Goal: Communication & Community: Answer question/provide support

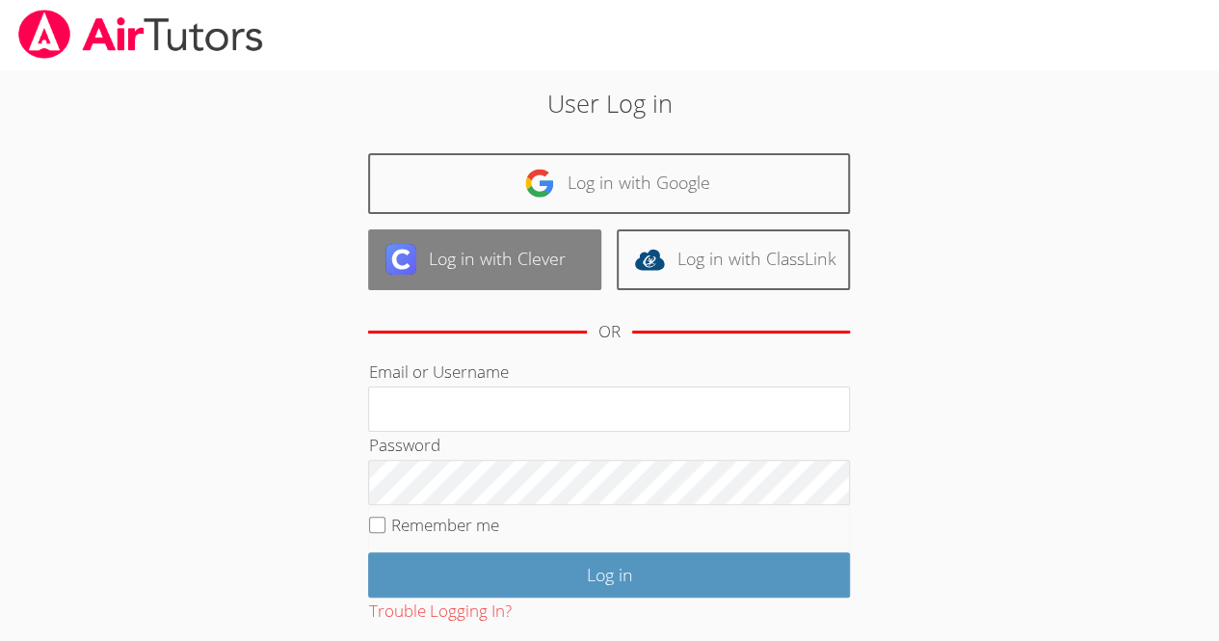
click at [517, 278] on link "Log in with Clever" at bounding box center [484, 259] width 233 height 61
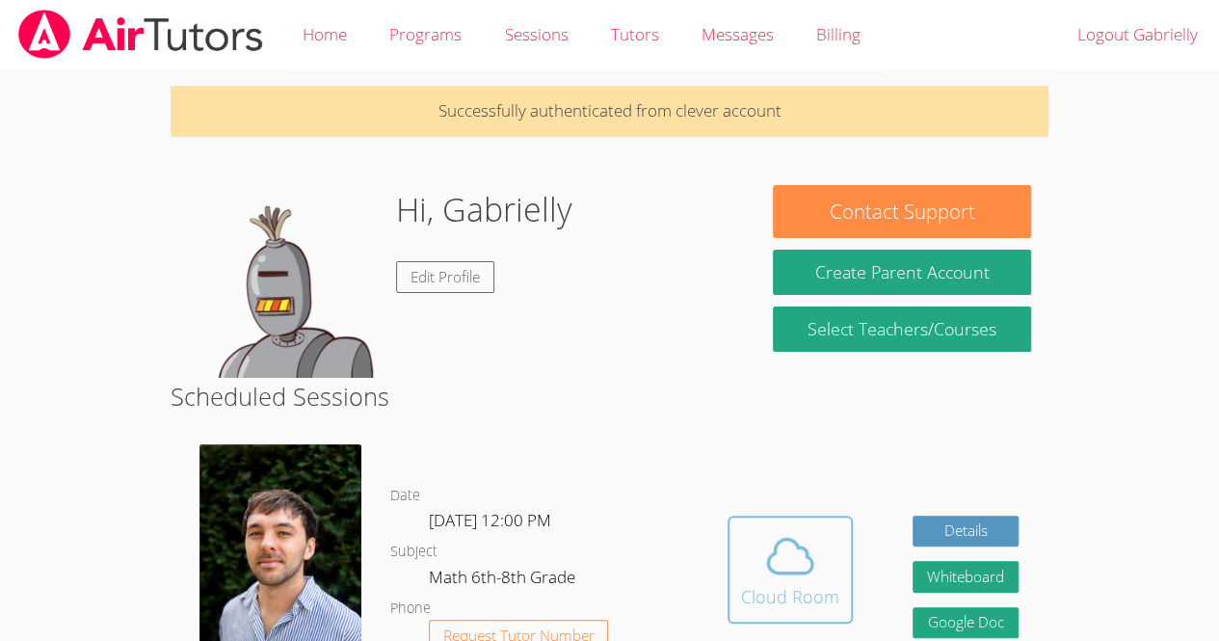
click at [787, 583] on icon at bounding box center [790, 556] width 54 height 54
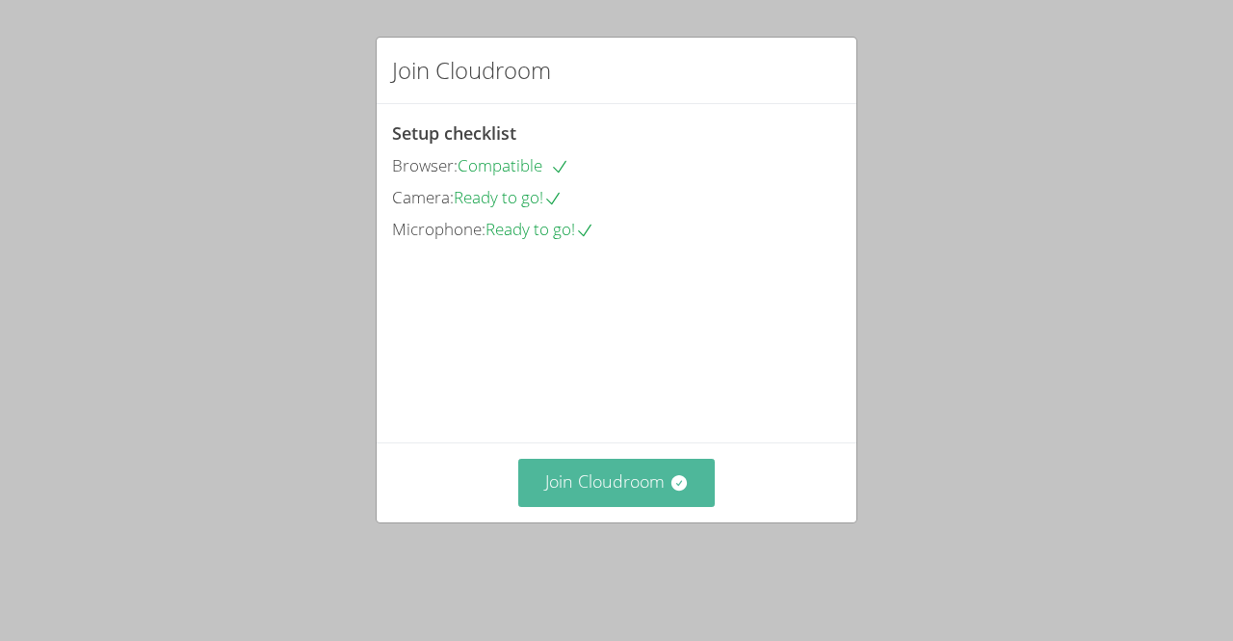
click at [648, 506] on button "Join Cloudroom" at bounding box center [617, 482] width 198 height 47
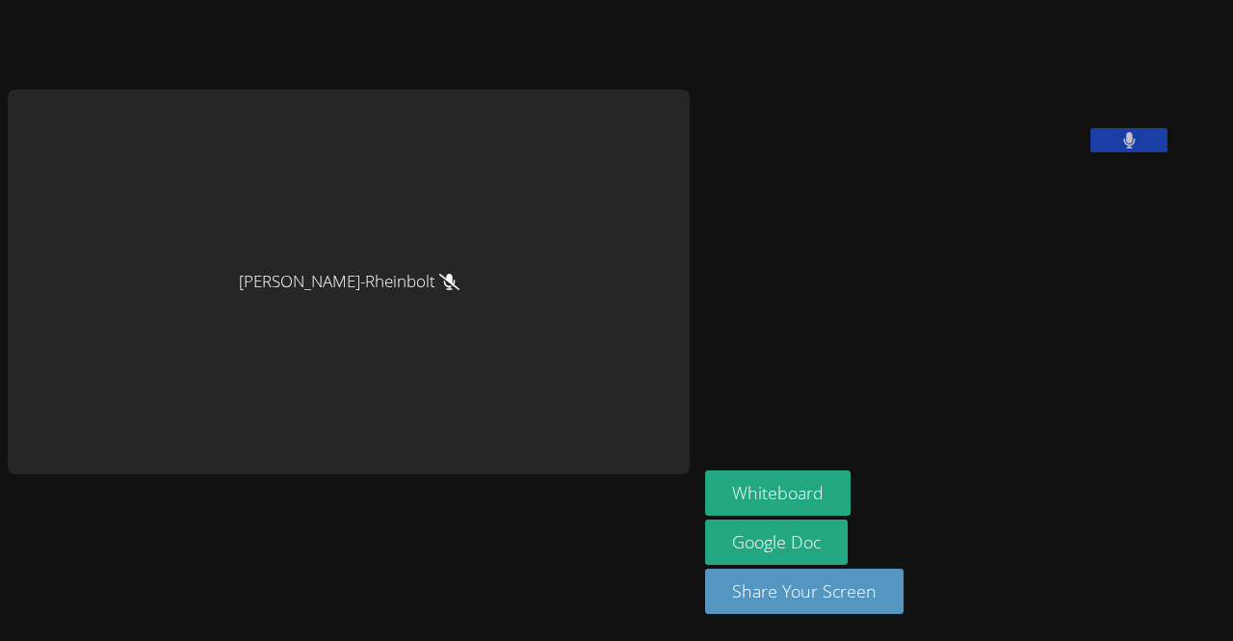
click at [379, 271] on div "[PERSON_NAME]" at bounding box center [349, 282] width 682 height 384
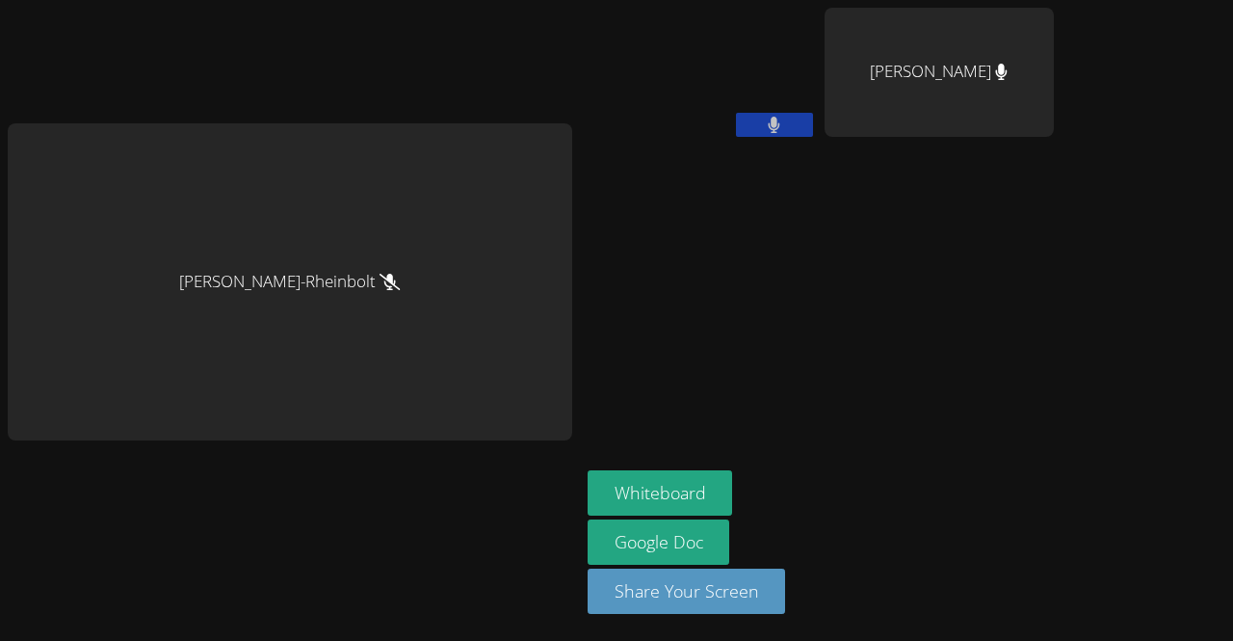
click at [748, 119] on button at bounding box center [774, 125] width 77 height 24
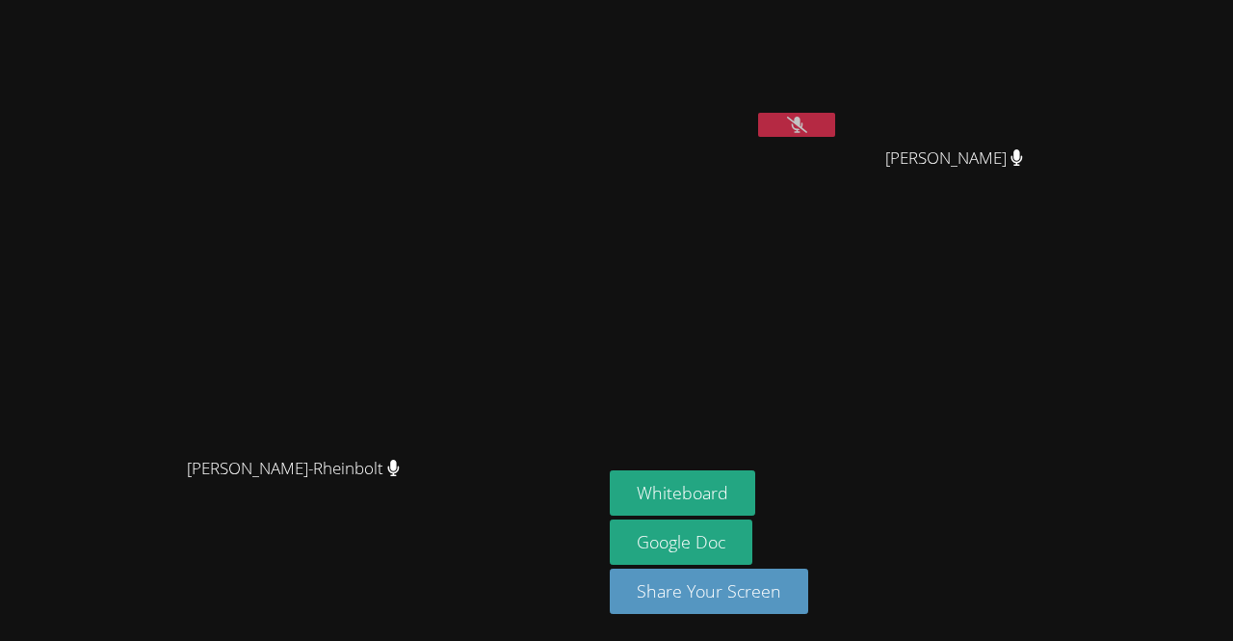
click at [839, 112] on div "Gabrielly Coelho Maia" at bounding box center [724, 77] width 229 height 138
click at [807, 122] on icon at bounding box center [797, 125] width 20 height 16
click at [804, 126] on icon at bounding box center [797, 125] width 13 height 16
click at [807, 121] on icon at bounding box center [797, 125] width 20 height 16
drag, startPoint x: 941, startPoint y: 55, endPoint x: 900, endPoint y: 178, distance: 130.1
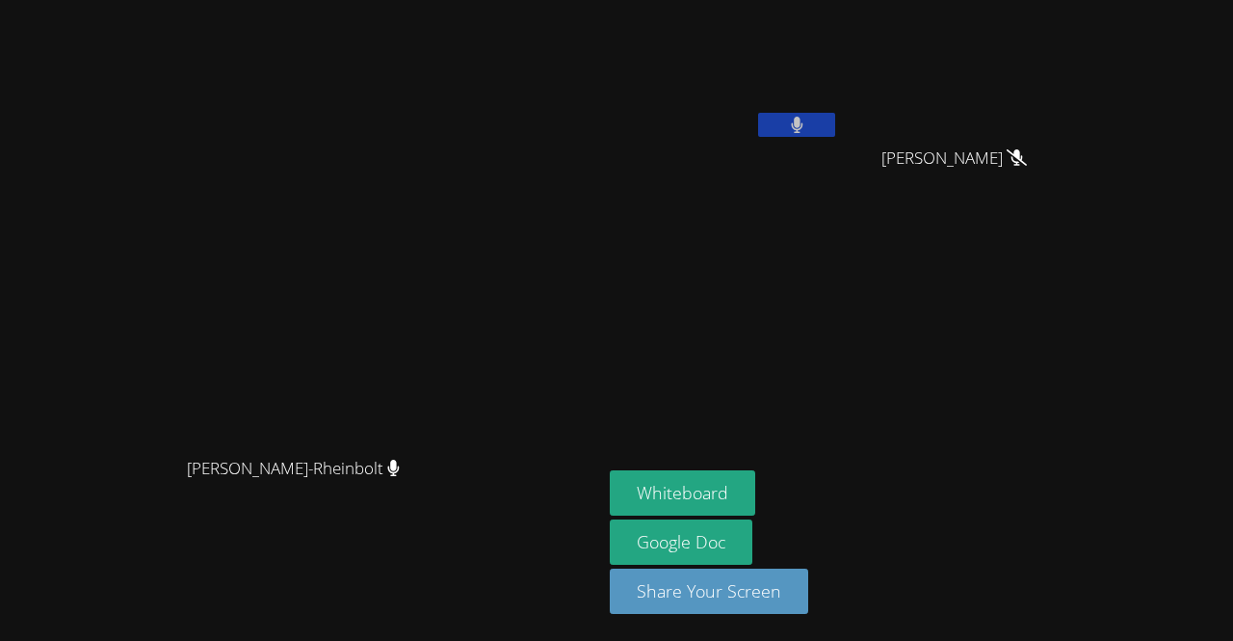
click at [839, 178] on div "Gabrielly Coelho Maia" at bounding box center [724, 111] width 229 height 206
click at [803, 122] on icon at bounding box center [797, 125] width 12 height 16
click at [807, 122] on icon at bounding box center [797, 125] width 20 height 16
click at [835, 133] on button at bounding box center [796, 125] width 77 height 24
click at [807, 123] on icon at bounding box center [797, 125] width 20 height 16
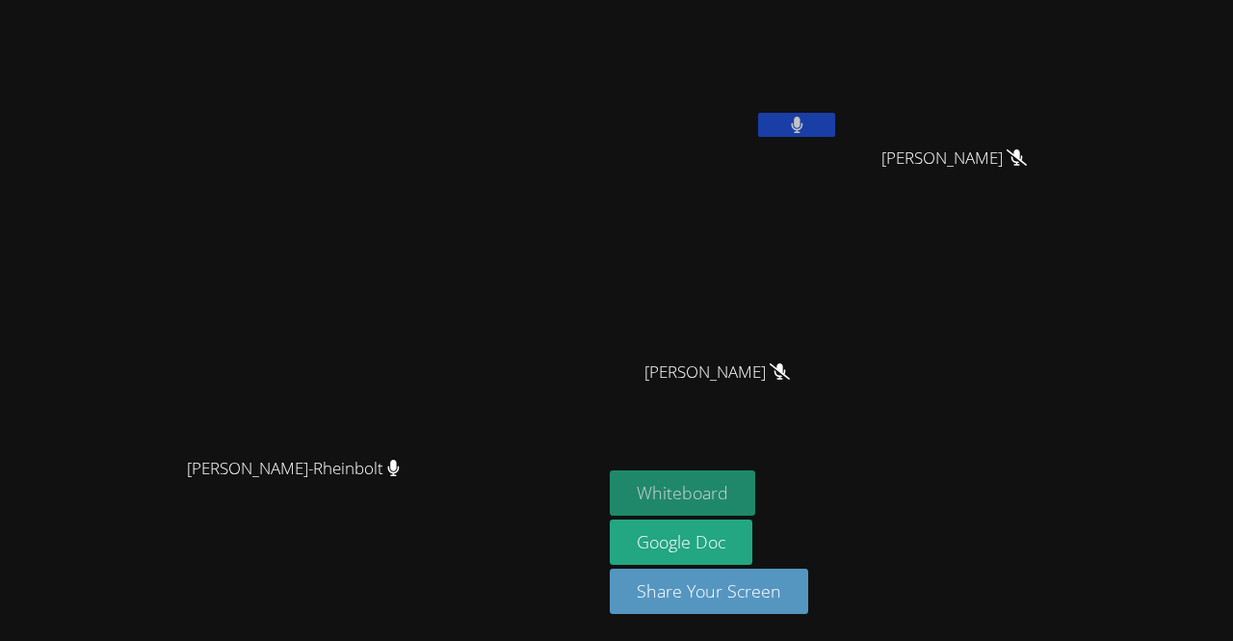
click at [755, 504] on button "Whiteboard" at bounding box center [682, 492] width 145 height 45
click at [803, 122] on icon at bounding box center [797, 125] width 12 height 16
click at [835, 113] on button at bounding box center [796, 125] width 77 height 24
click at [804, 124] on icon at bounding box center [797, 125] width 13 height 16
click at [807, 124] on icon at bounding box center [797, 125] width 20 height 16
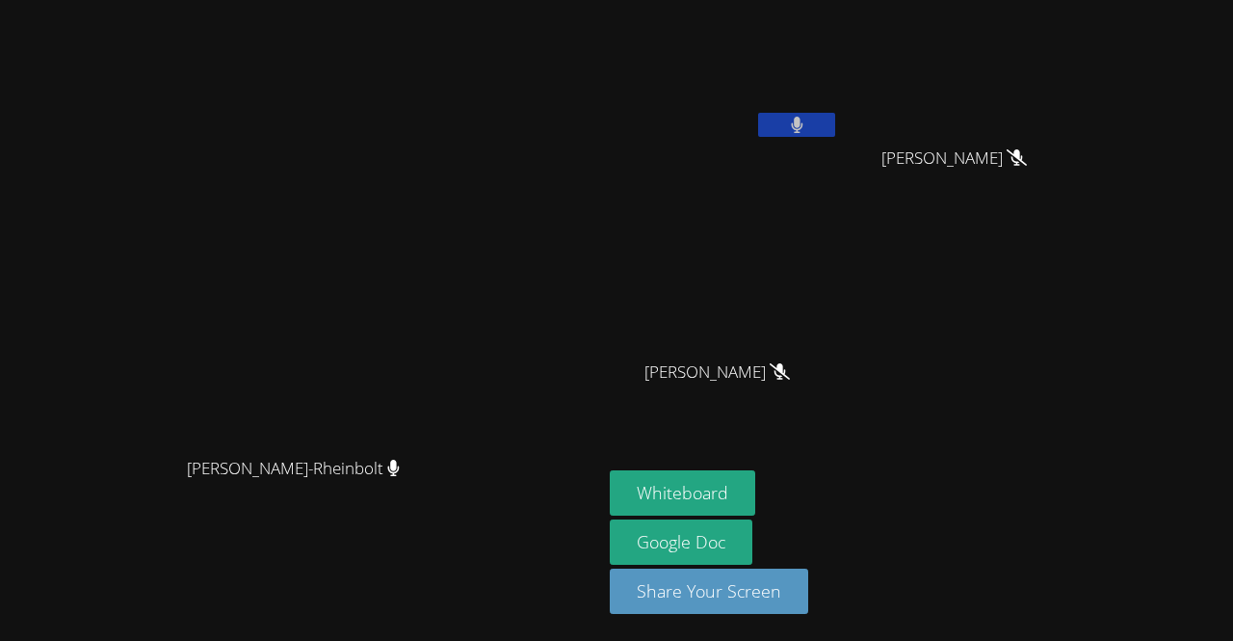
click at [803, 121] on icon at bounding box center [797, 125] width 12 height 16
click at [807, 123] on icon at bounding box center [797, 125] width 20 height 16
click at [803, 124] on icon at bounding box center [797, 125] width 12 height 16
click at [807, 126] on icon at bounding box center [797, 125] width 20 height 16
click at [835, 120] on button at bounding box center [796, 125] width 77 height 24
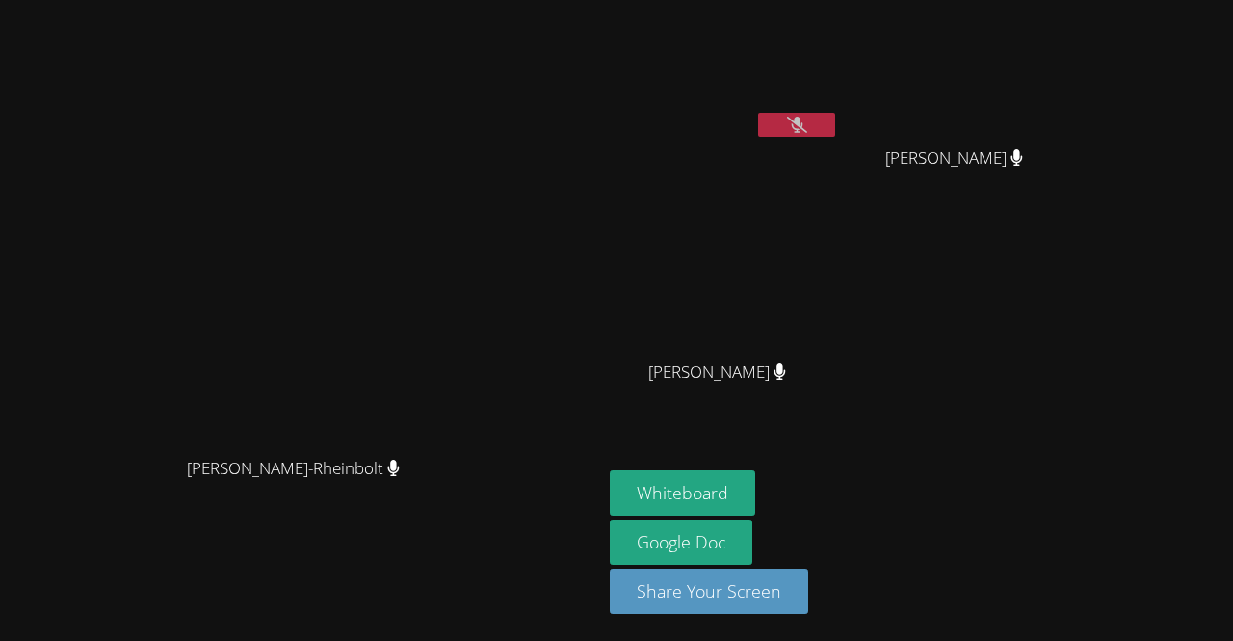
click at [807, 120] on icon at bounding box center [797, 125] width 20 height 16
click at [803, 130] on icon at bounding box center [797, 125] width 12 height 16
click at [807, 130] on icon at bounding box center [797, 125] width 20 height 16
click at [803, 130] on icon at bounding box center [797, 125] width 12 height 16
click at [807, 120] on icon at bounding box center [797, 125] width 20 height 16
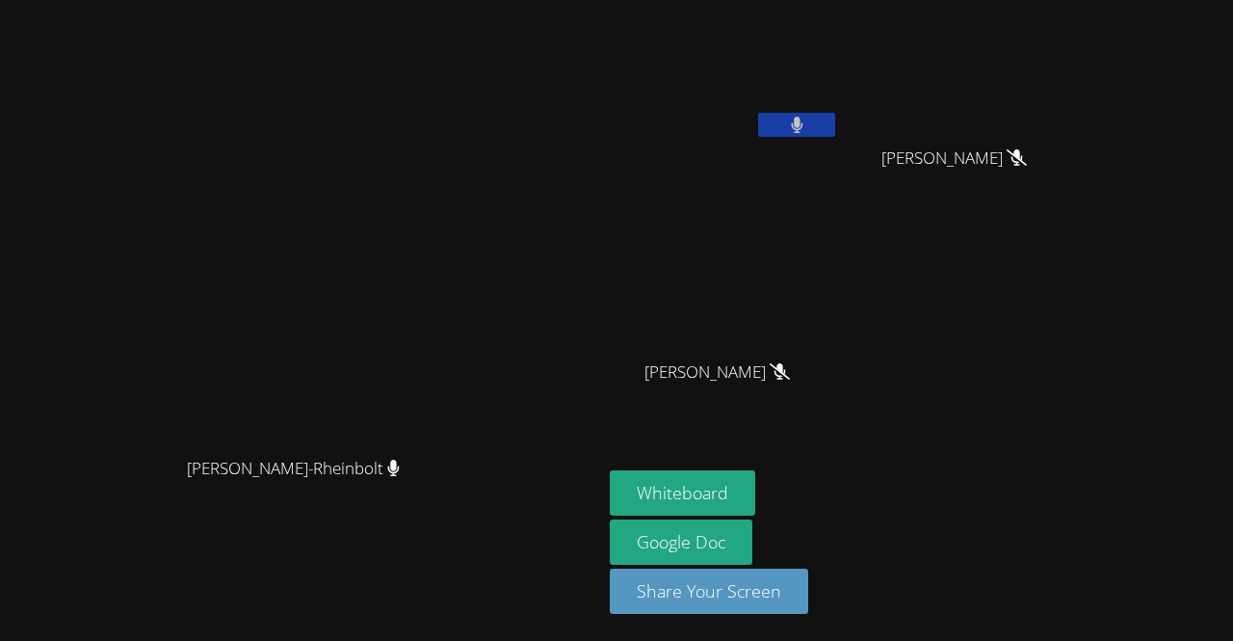
click at [835, 126] on button at bounding box center [796, 125] width 77 height 24
click at [807, 120] on icon at bounding box center [797, 125] width 20 height 16
click at [835, 127] on button at bounding box center [796, 125] width 77 height 24
click at [835, 123] on button at bounding box center [796, 125] width 77 height 24
click at [804, 117] on icon at bounding box center [797, 125] width 13 height 16
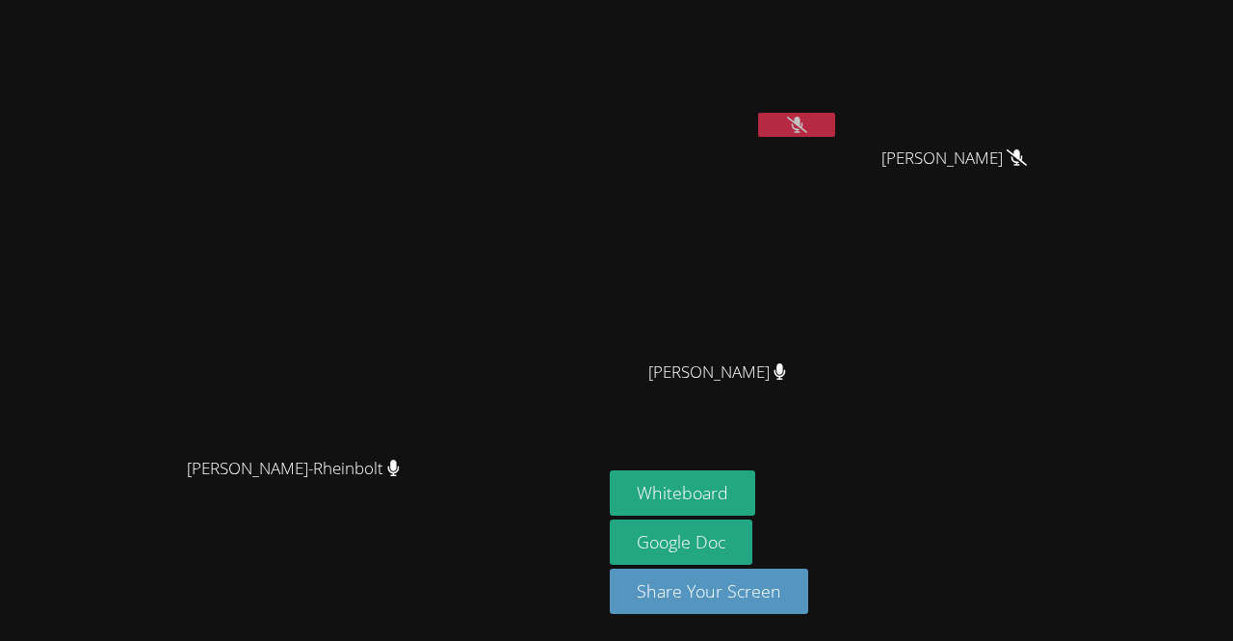
click at [835, 126] on button at bounding box center [796, 125] width 77 height 24
click at [835, 119] on button at bounding box center [796, 125] width 77 height 24
click at [807, 119] on icon at bounding box center [797, 125] width 20 height 16
click at [835, 130] on button at bounding box center [796, 125] width 77 height 24
click at [835, 133] on button at bounding box center [796, 125] width 77 height 24
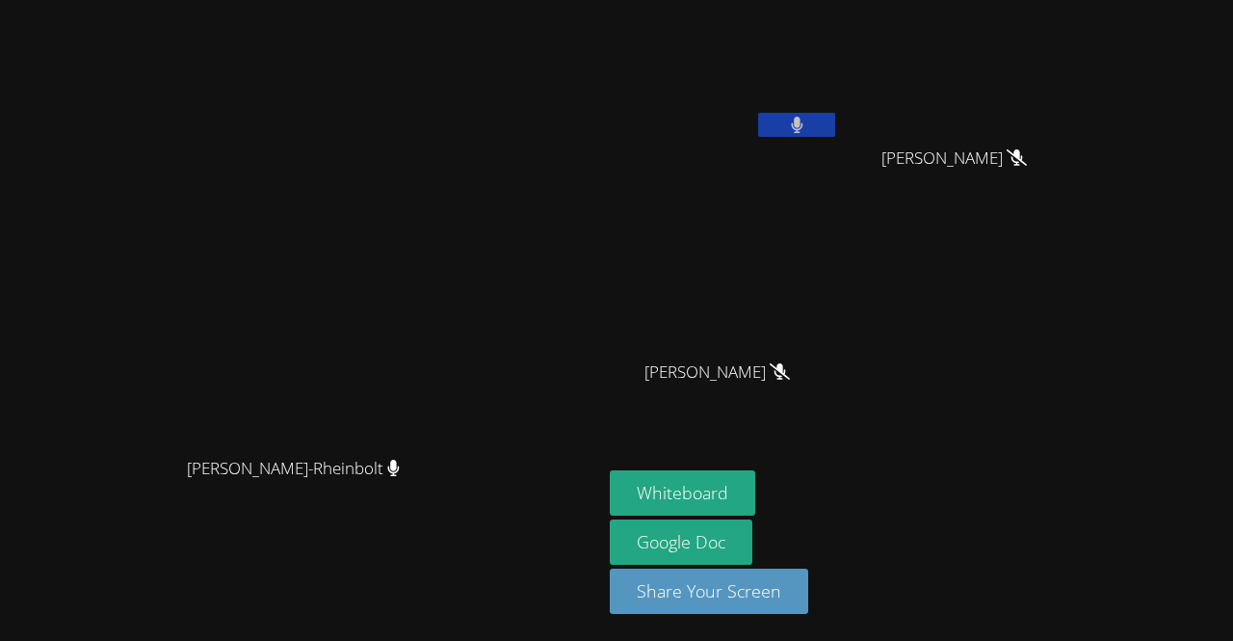
click at [835, 124] on button at bounding box center [796, 125] width 77 height 24
click at [1076, 103] on video at bounding box center [961, 72] width 229 height 129
click at [1076, 112] on video at bounding box center [961, 72] width 229 height 129
click at [807, 117] on icon at bounding box center [797, 125] width 20 height 16
click at [803, 117] on icon at bounding box center [797, 125] width 12 height 16
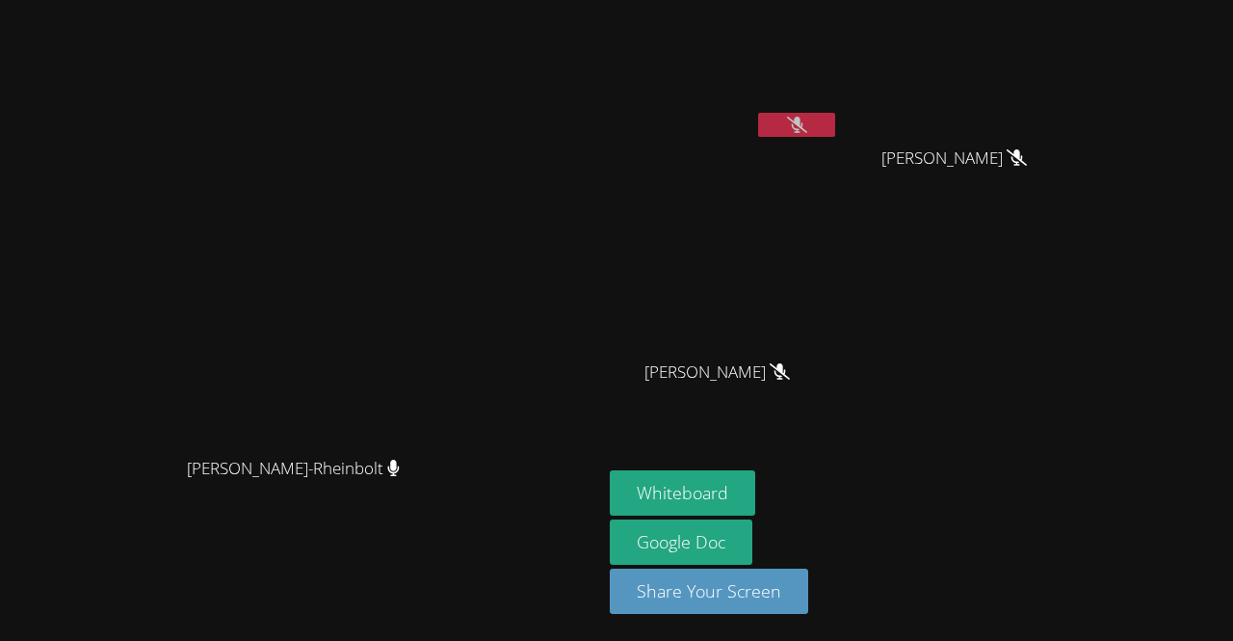
click at [835, 123] on button at bounding box center [796, 125] width 77 height 24
click at [839, 107] on video at bounding box center [724, 72] width 229 height 129
click at [803, 117] on icon at bounding box center [797, 125] width 12 height 16
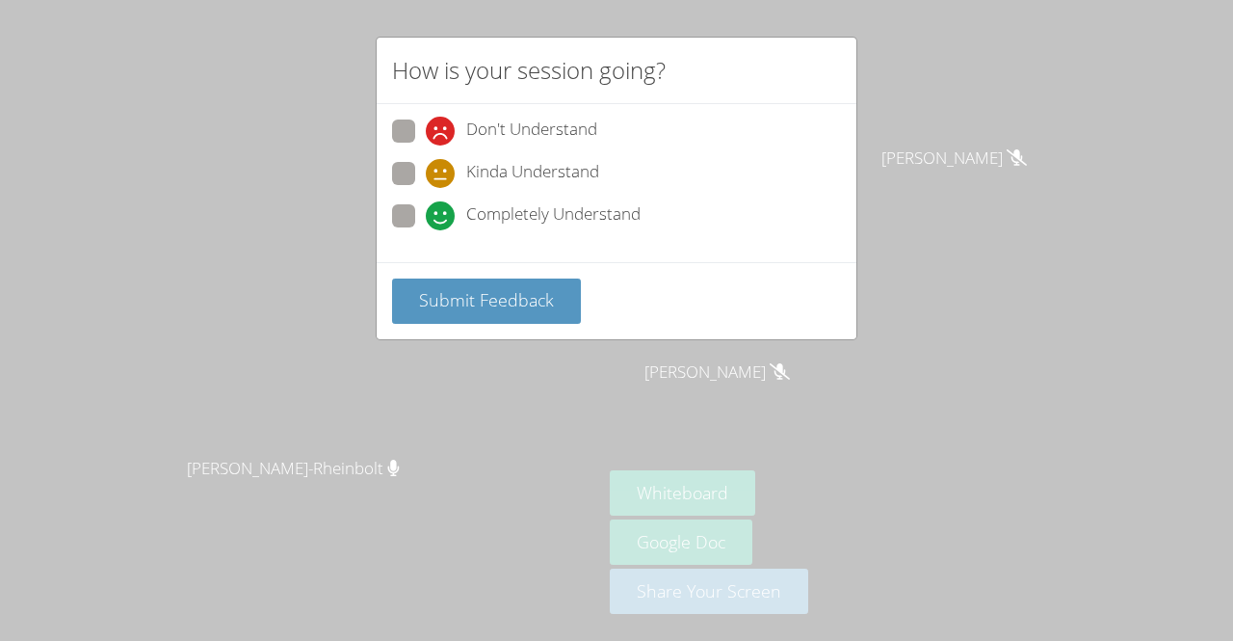
click at [903, 555] on div "How is your session going? Don't Understand Kinda Understand Completely Underst…" at bounding box center [616, 320] width 1233 height 641
click at [472, 127] on span "Don't Understand" at bounding box center [531, 131] width 131 height 29
click at [442, 127] on input "Don't Understand" at bounding box center [434, 127] width 16 height 16
radio input "true"
click at [500, 222] on span "Completely Understand" at bounding box center [553, 215] width 174 height 29
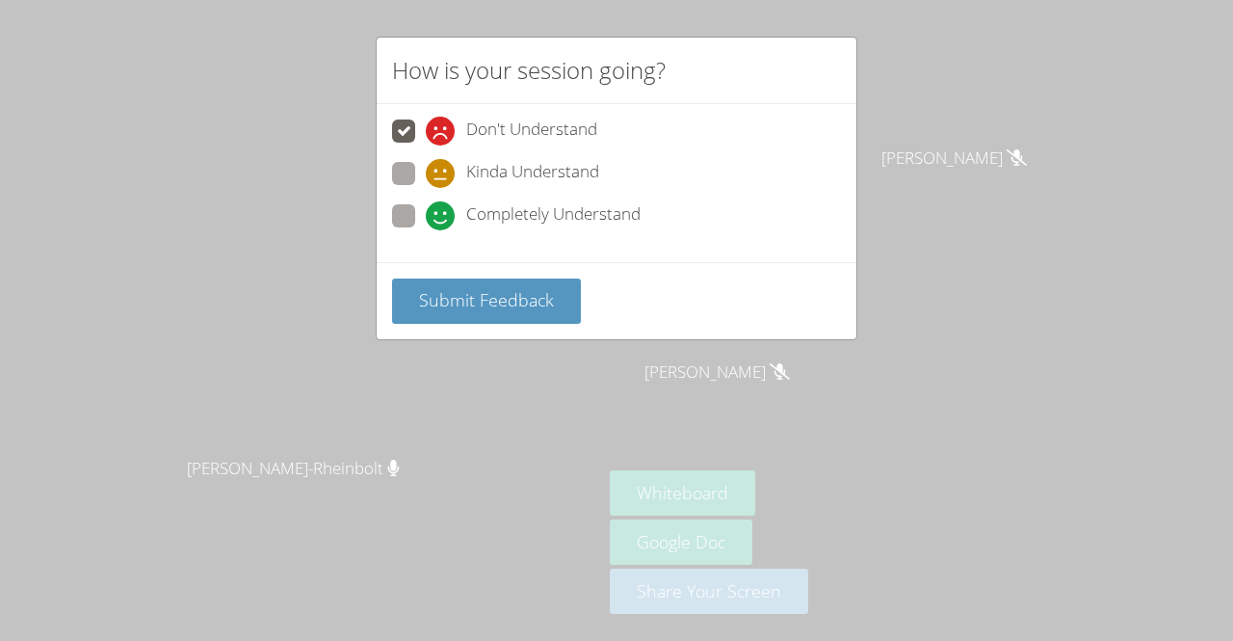
click at [442, 221] on input "Completely Understand" at bounding box center [434, 212] width 16 height 16
radio input "true"
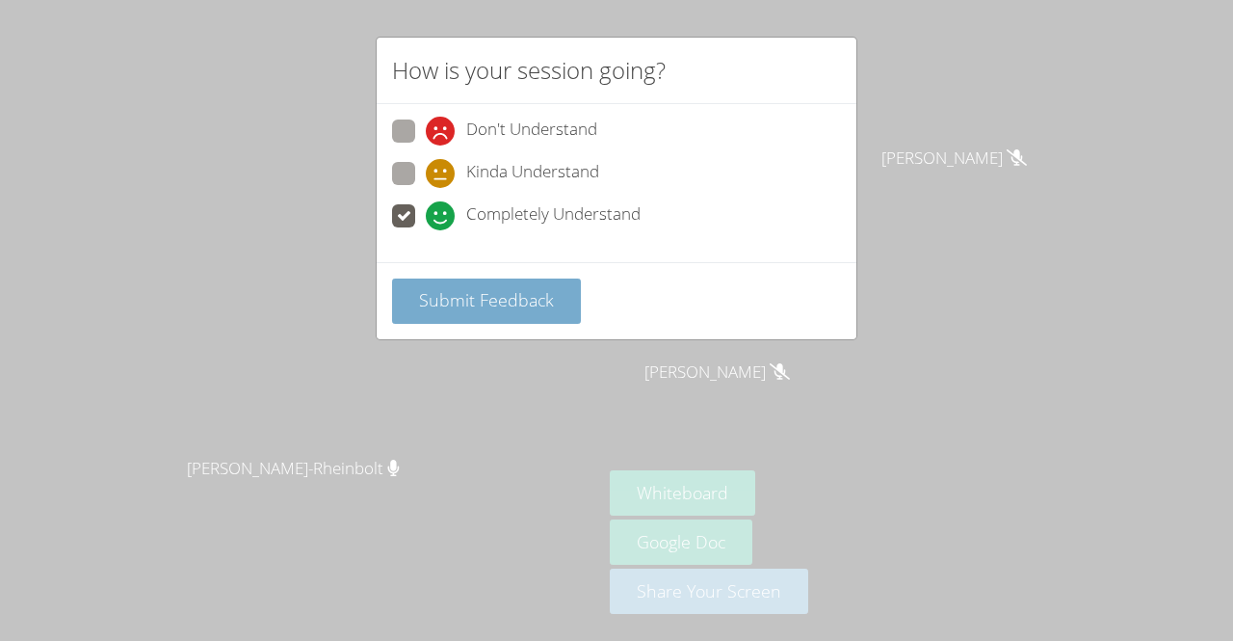
click at [519, 315] on button "Submit Feedback" at bounding box center [486, 300] width 189 height 45
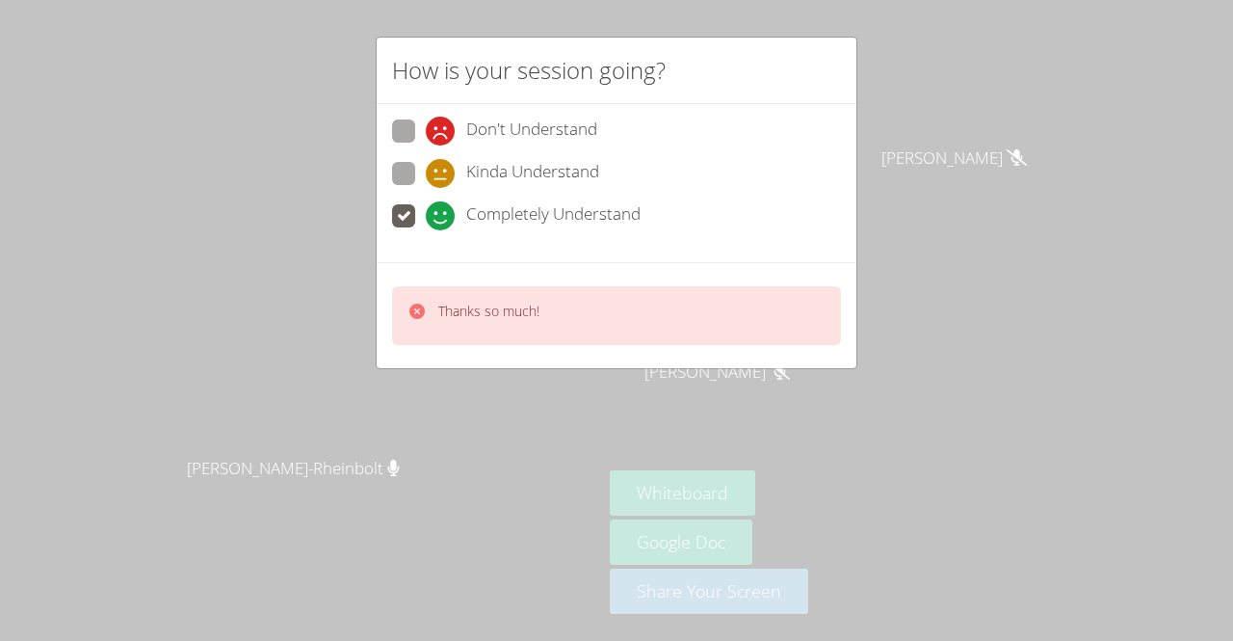
click at [484, 203] on span "Completely Understand" at bounding box center [553, 215] width 174 height 29
click at [442, 204] on input "Completely Understand" at bounding box center [434, 212] width 16 height 16
click at [479, 169] on span "Kinda Understand" at bounding box center [532, 173] width 133 height 29
click at [442, 169] on input "Kinda Understand" at bounding box center [434, 170] width 16 height 16
radio input "true"
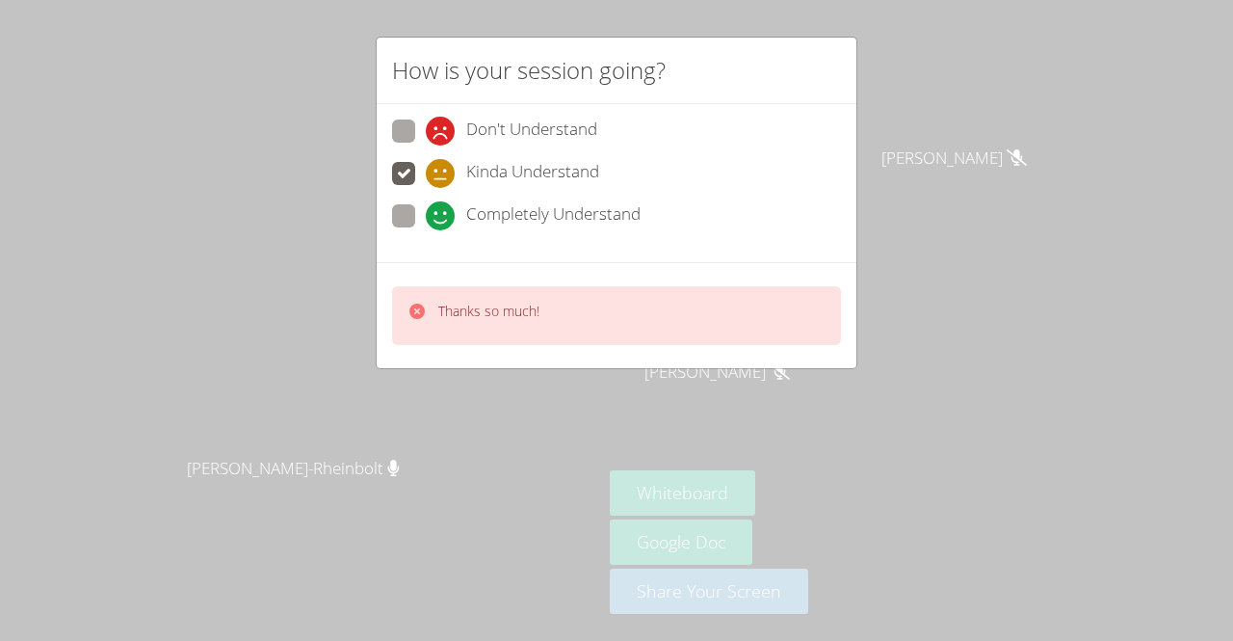
click at [489, 119] on span "Don't Understand" at bounding box center [531, 131] width 131 height 29
click at [442, 119] on input "Don't Understand" at bounding box center [434, 127] width 16 height 16
radio input "true"
click at [522, 201] on span "Completely Understand" at bounding box center [553, 215] width 174 height 29
click at [442, 204] on input "Completely Understand" at bounding box center [434, 212] width 16 height 16
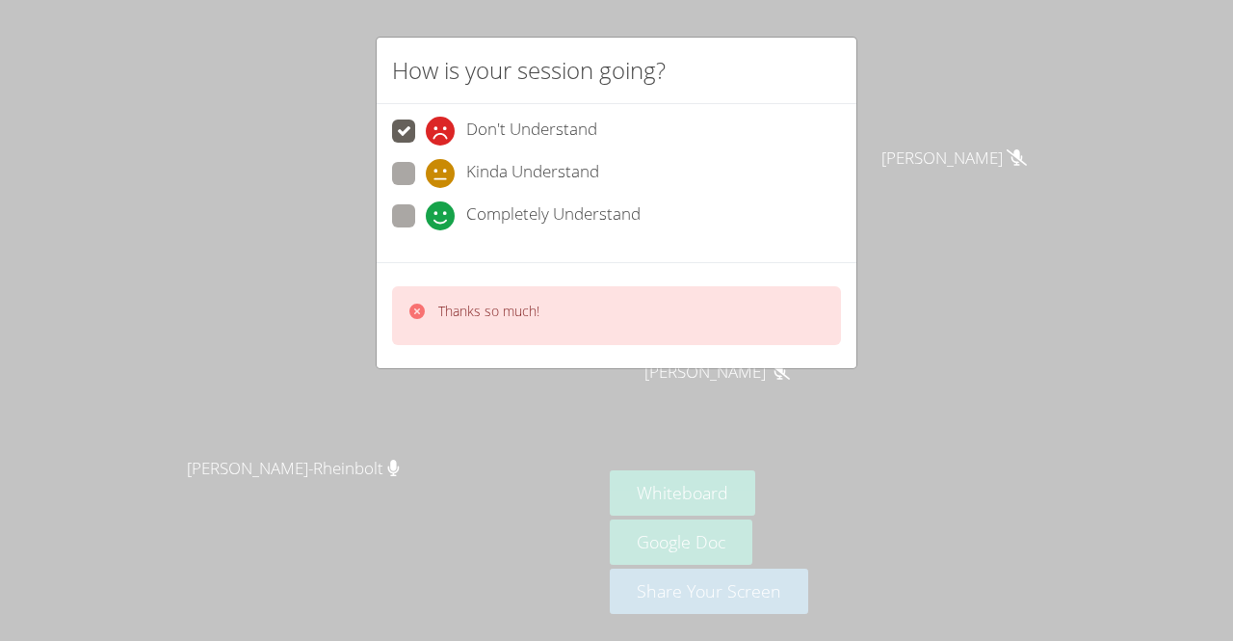
radio input "true"
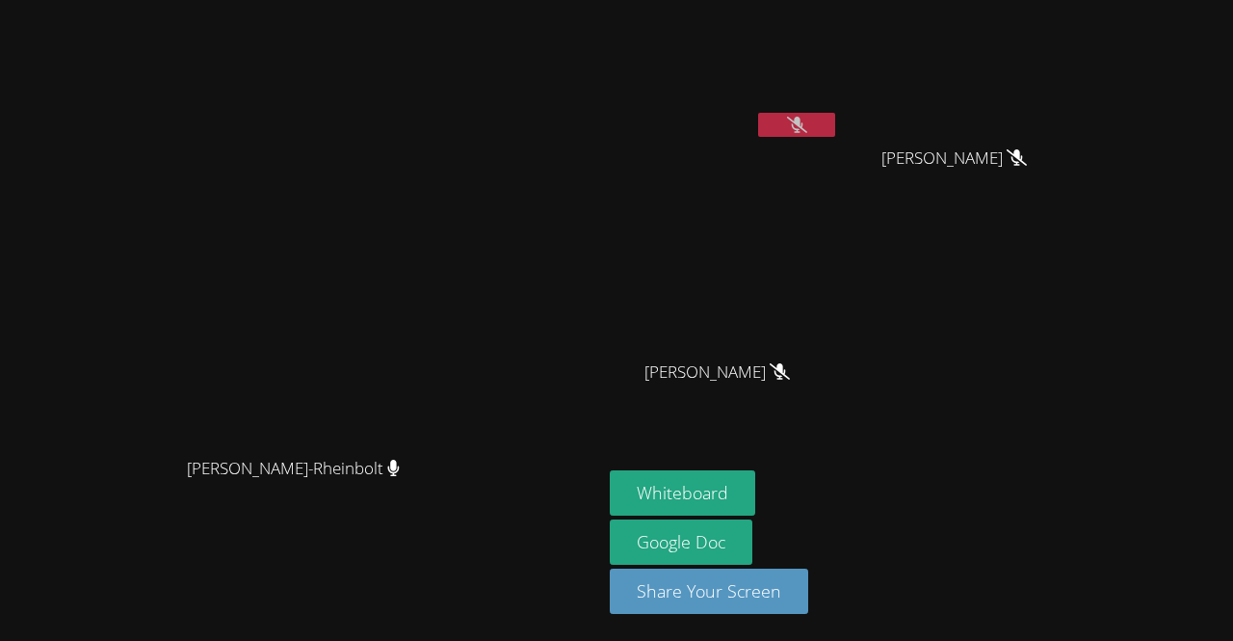
click at [807, 128] on icon at bounding box center [797, 125] width 20 height 16
click at [835, 119] on button at bounding box center [796, 125] width 77 height 24
click at [835, 130] on button at bounding box center [796, 125] width 77 height 24
click at [807, 124] on icon at bounding box center [797, 125] width 20 height 16
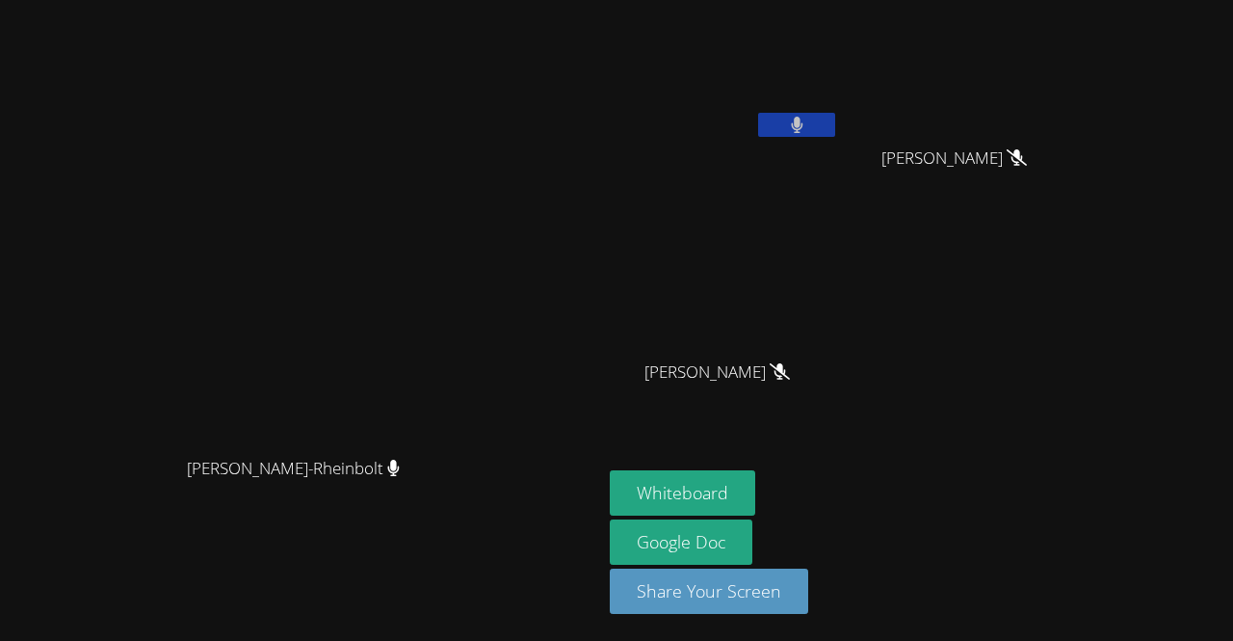
click at [803, 128] on icon at bounding box center [797, 125] width 12 height 16
click at [835, 115] on button at bounding box center [796, 125] width 77 height 24
click at [804, 117] on icon at bounding box center [797, 125] width 13 height 16
click at [839, 172] on div "Gabrielly Coelho Maia" at bounding box center [724, 111] width 229 height 206
click at [807, 130] on icon at bounding box center [797, 125] width 20 height 16
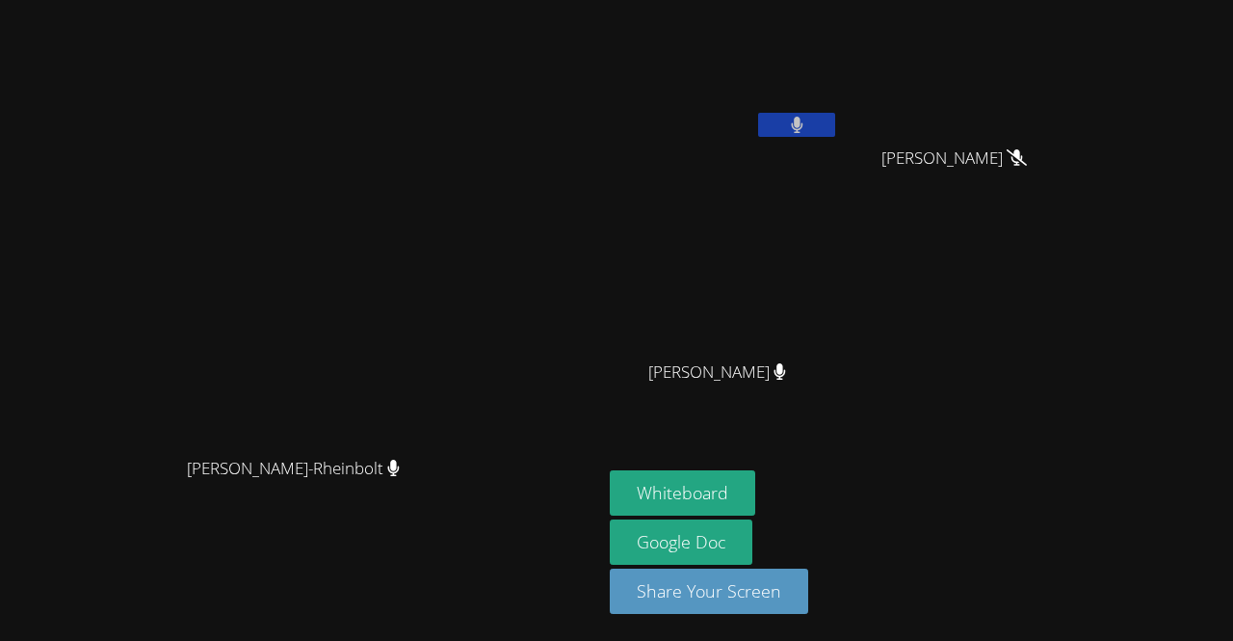
click at [835, 130] on button at bounding box center [796, 125] width 77 height 24
click at [835, 126] on button at bounding box center [796, 125] width 77 height 24
click at [804, 118] on icon at bounding box center [797, 125] width 13 height 16
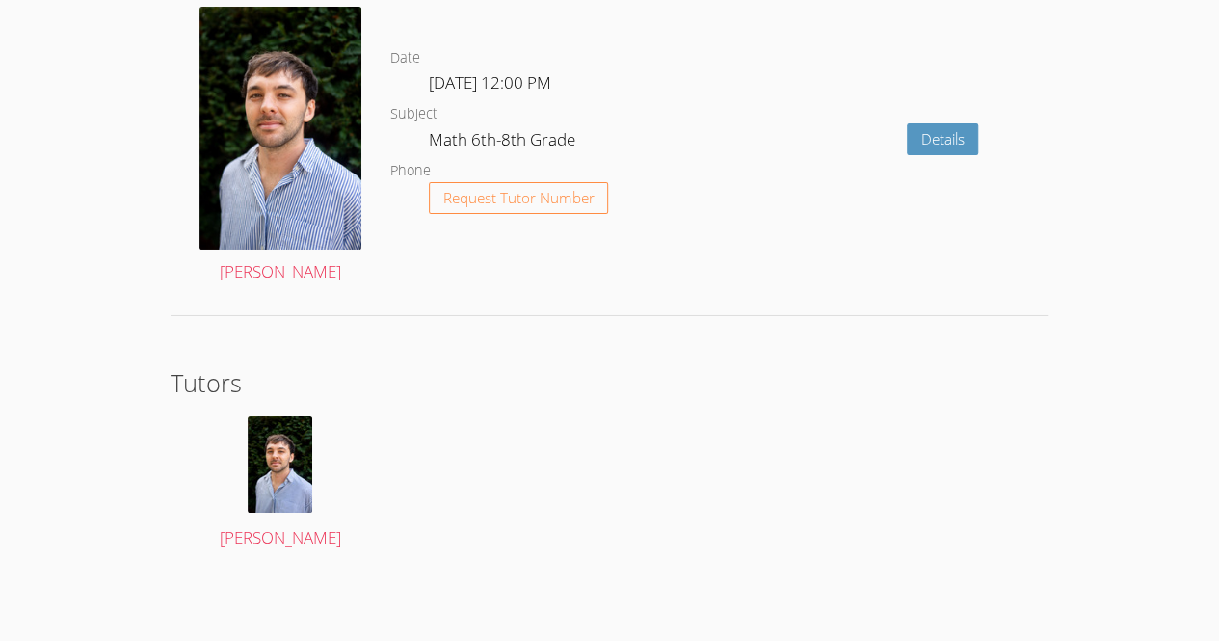
scroll to position [3482, 0]
